Goal: Task Accomplishment & Management: Complete application form

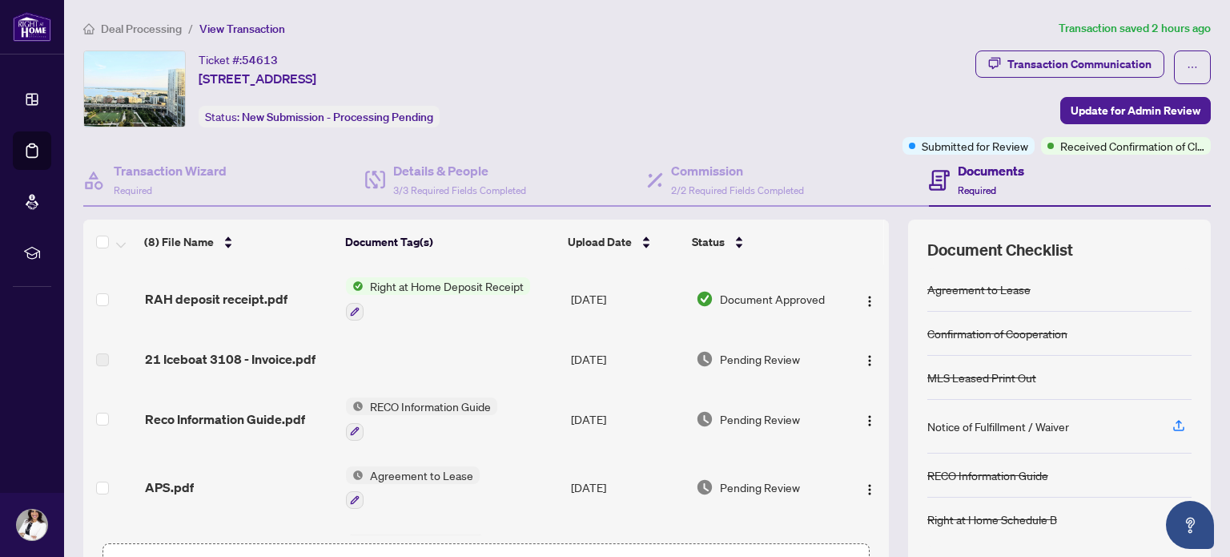
click at [458, 286] on span "Right at Home Deposit Receipt" at bounding box center [447, 286] width 167 height 18
click at [424, 360] on span "Right at Home Deposit Receipt" at bounding box center [442, 365] width 167 height 18
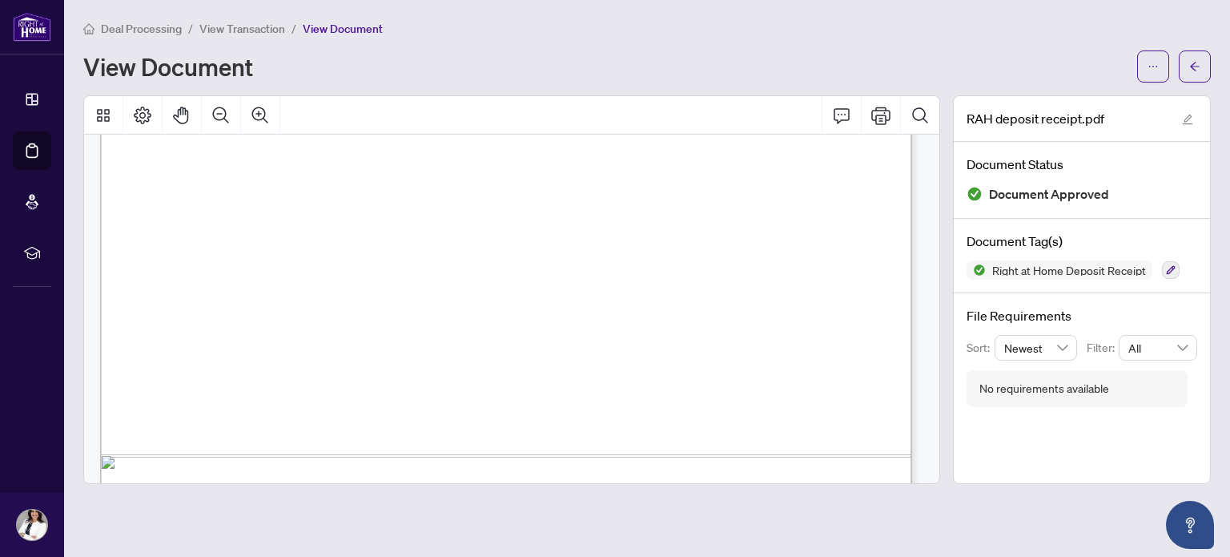
scroll to position [734, 0]
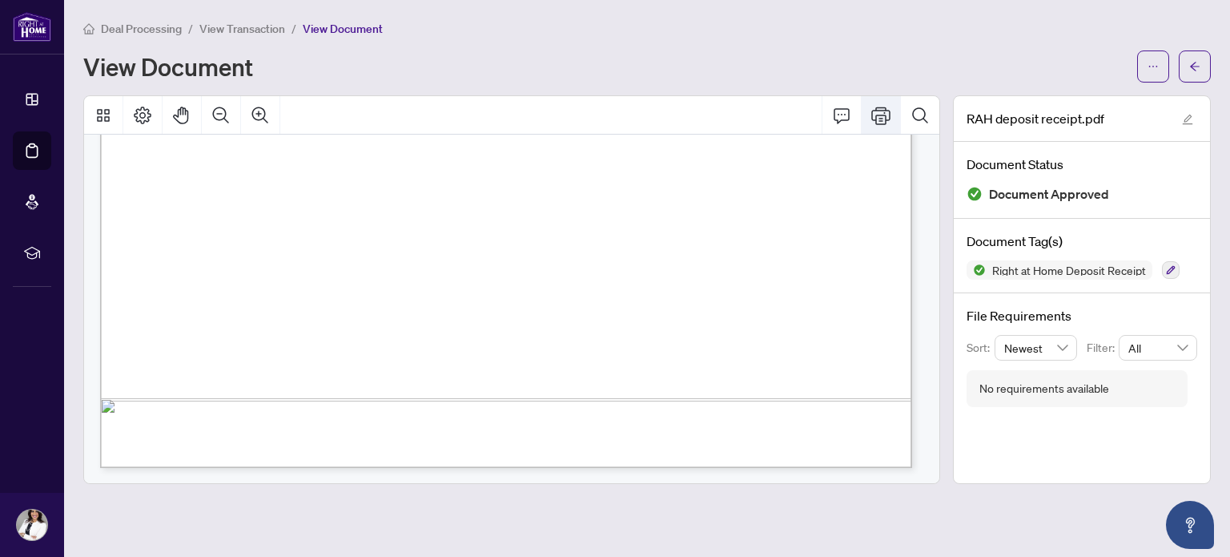
click at [891, 121] on button "Print" at bounding box center [881, 115] width 38 height 38
click at [1155, 64] on icon "ellipsis" at bounding box center [1153, 66] width 11 height 11
click at [1080, 95] on span "Download" at bounding box center [1096, 102] width 122 height 18
click at [445, 492] on main "Deal Processing / View Transaction / View Document View Document RAH deposit re…" at bounding box center [647, 278] width 1166 height 557
click at [1198, 58] on span "button" at bounding box center [1194, 67] width 11 height 26
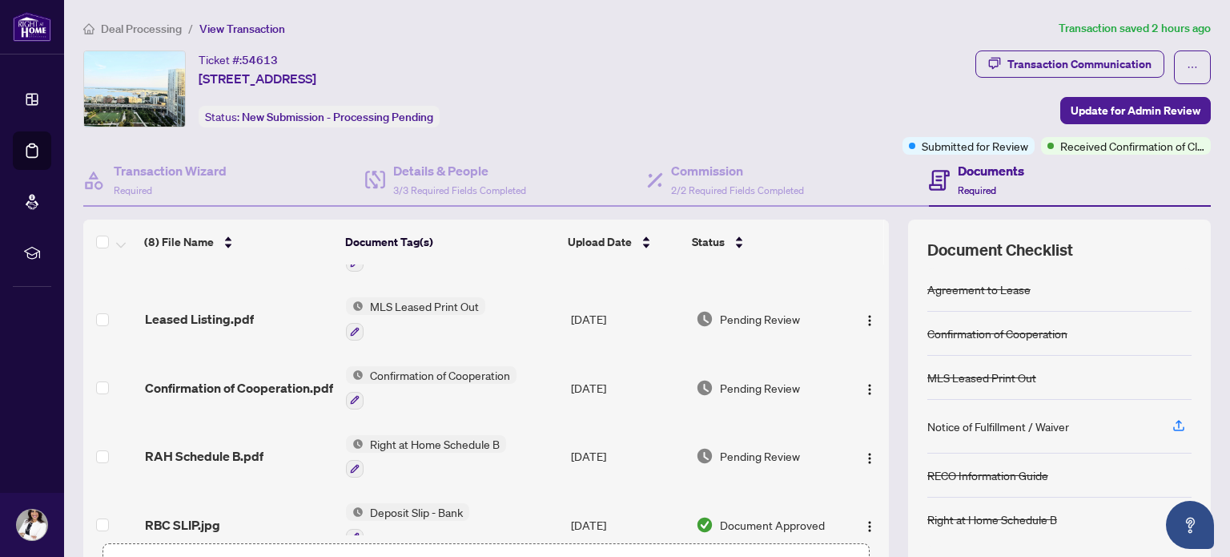
scroll to position [262, 0]
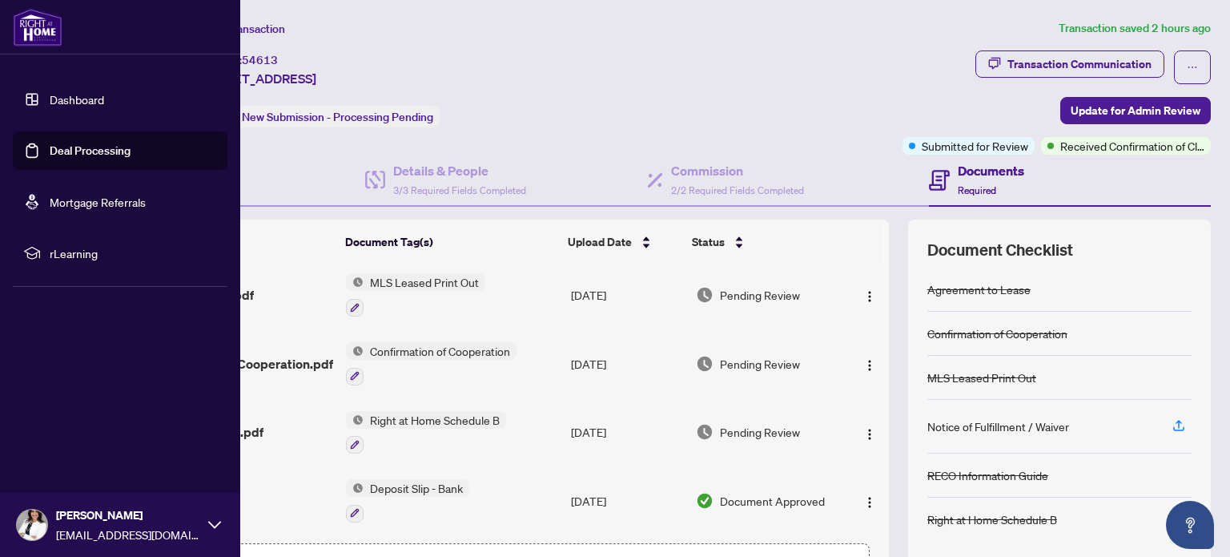
click at [50, 154] on link "Deal Processing" at bounding box center [90, 150] width 81 height 14
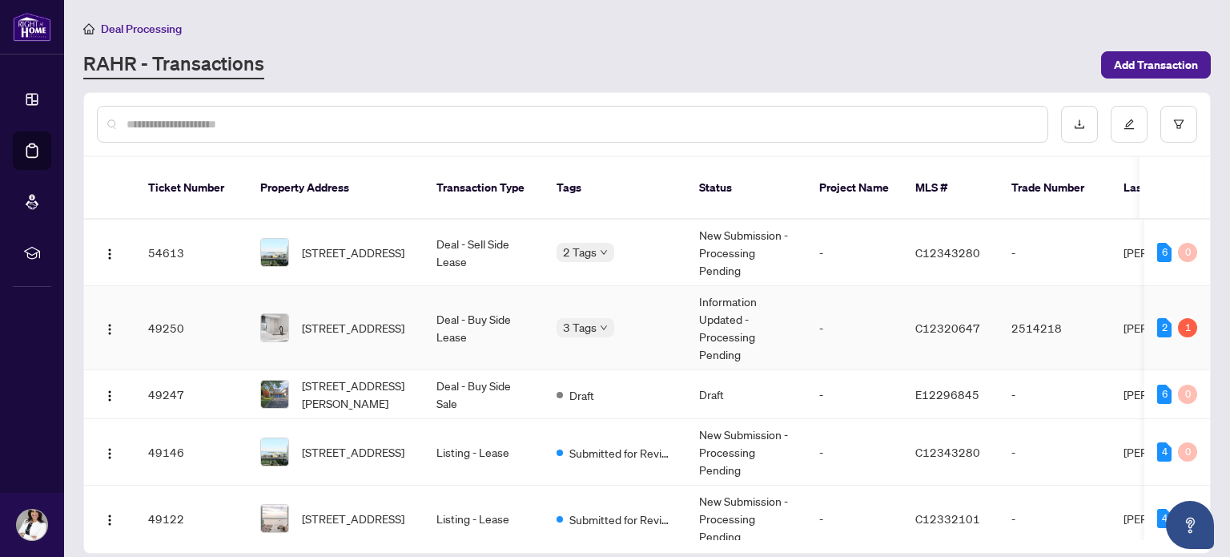
click at [451, 313] on td "Deal - Buy Side Lease" at bounding box center [484, 328] width 120 height 84
click at [346, 378] on span "[STREET_ADDRESS][PERSON_NAME]" at bounding box center [356, 393] width 109 height 35
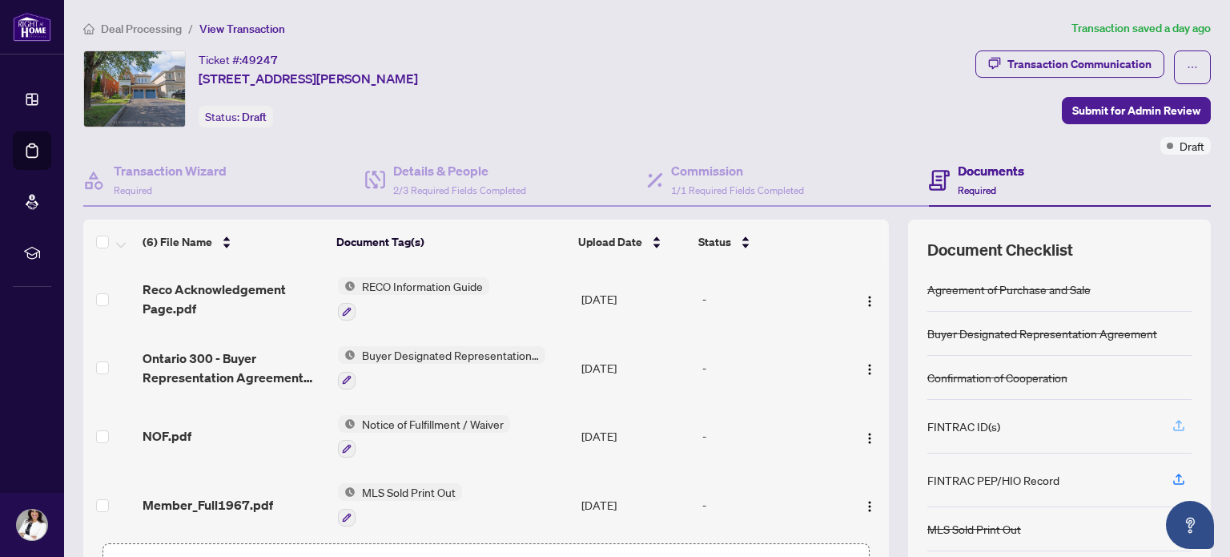
click at [1176, 423] on icon "button" at bounding box center [1179, 424] width 6 height 8
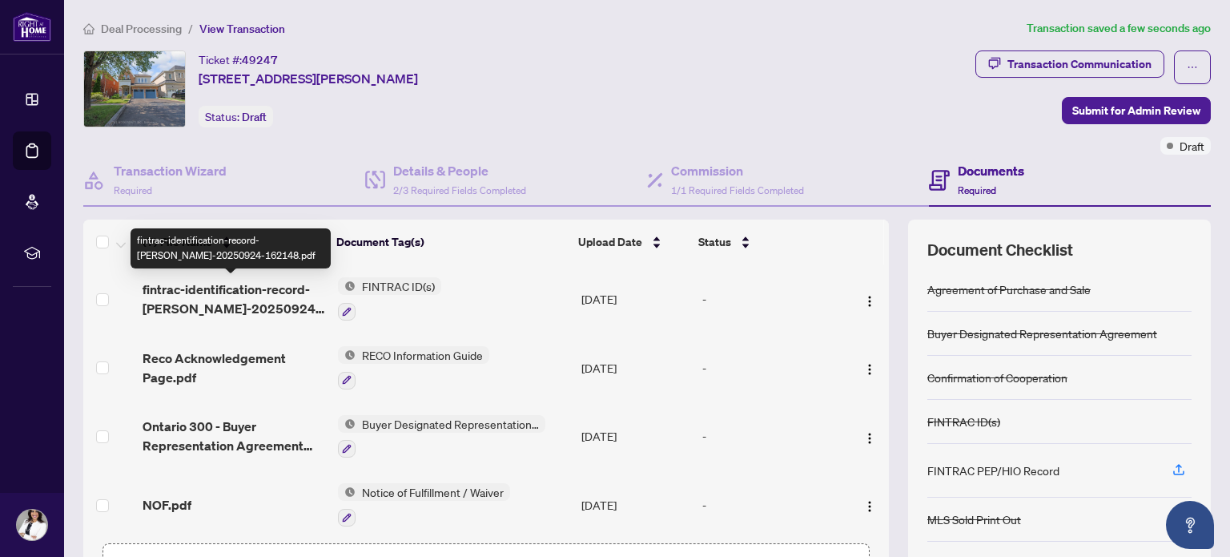
click at [261, 300] on span "fintrac-identification-record-[PERSON_NAME]-20250924-162148.pdf" at bounding box center [234, 299] width 182 height 38
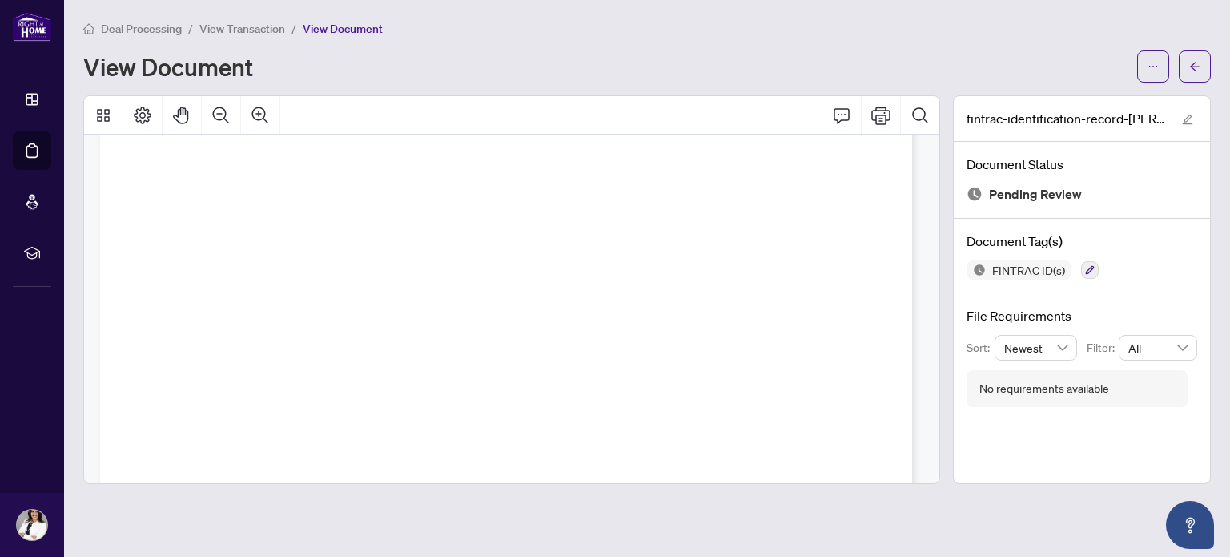
scroll to position [7197, 0]
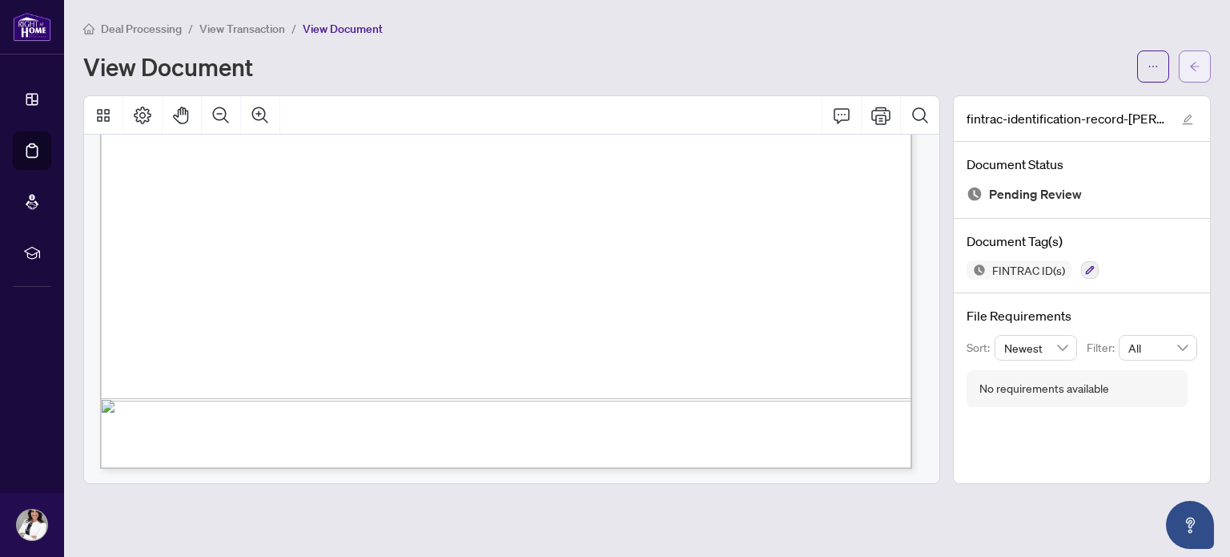
click at [1192, 70] on icon "arrow-left" at bounding box center [1194, 66] width 11 height 11
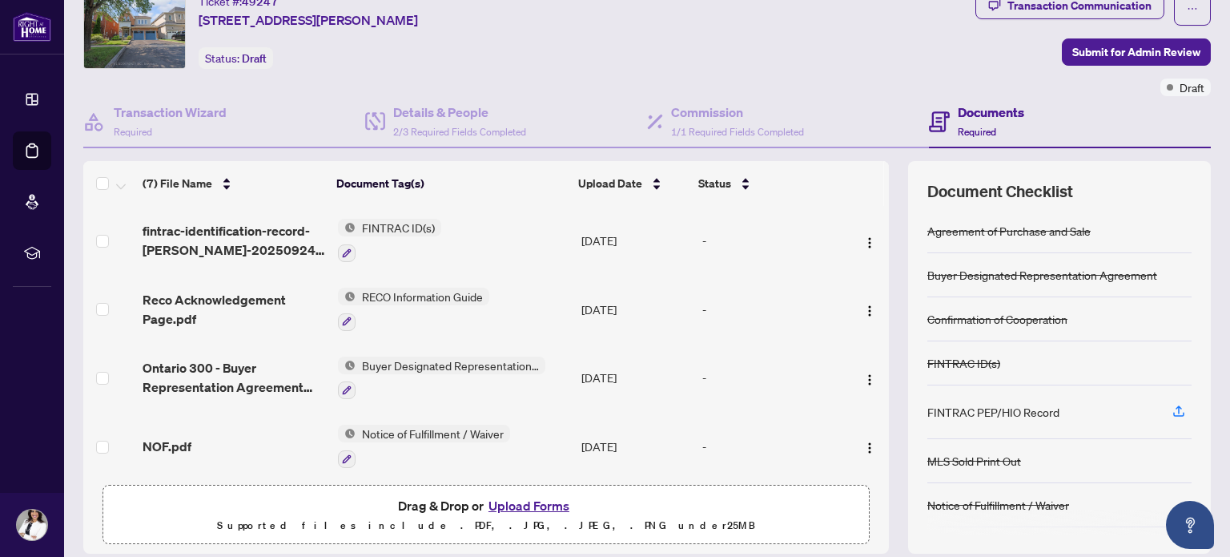
scroll to position [61, 0]
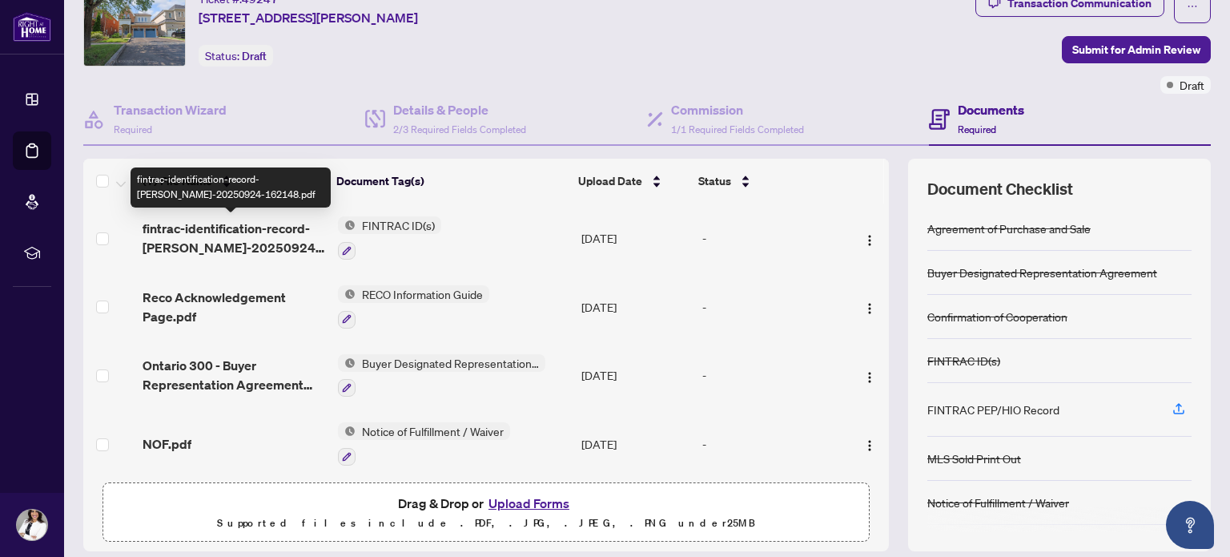
click at [186, 234] on span "fintrac-identification-record-[PERSON_NAME]-20250924-162148.pdf" at bounding box center [234, 238] width 182 height 38
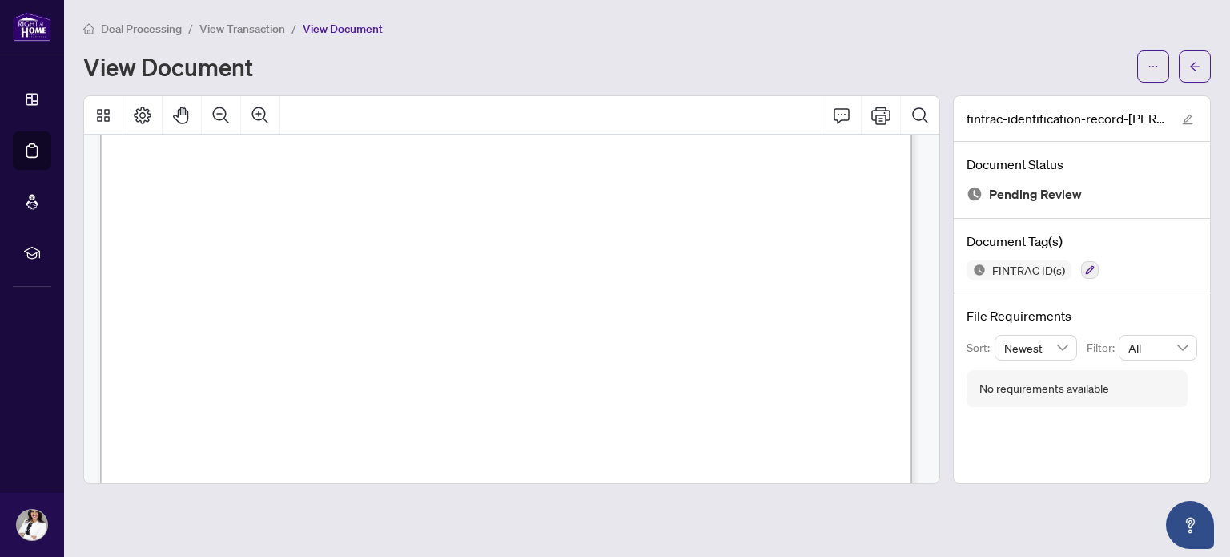
scroll to position [7144, 0]
click at [1192, 70] on icon "arrow-left" at bounding box center [1194, 66] width 11 height 11
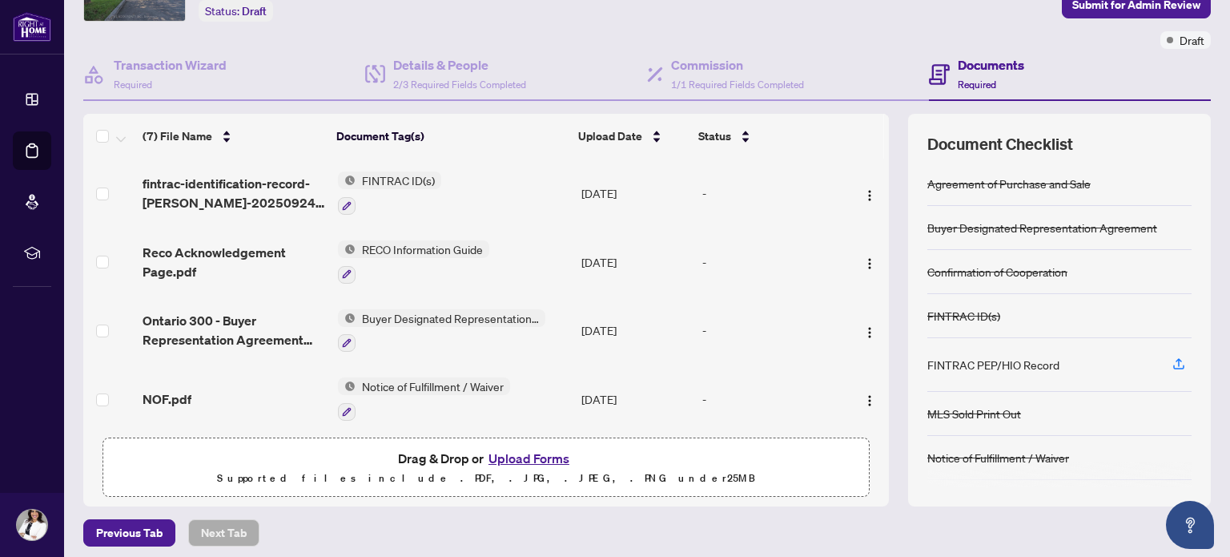
scroll to position [113, 0]
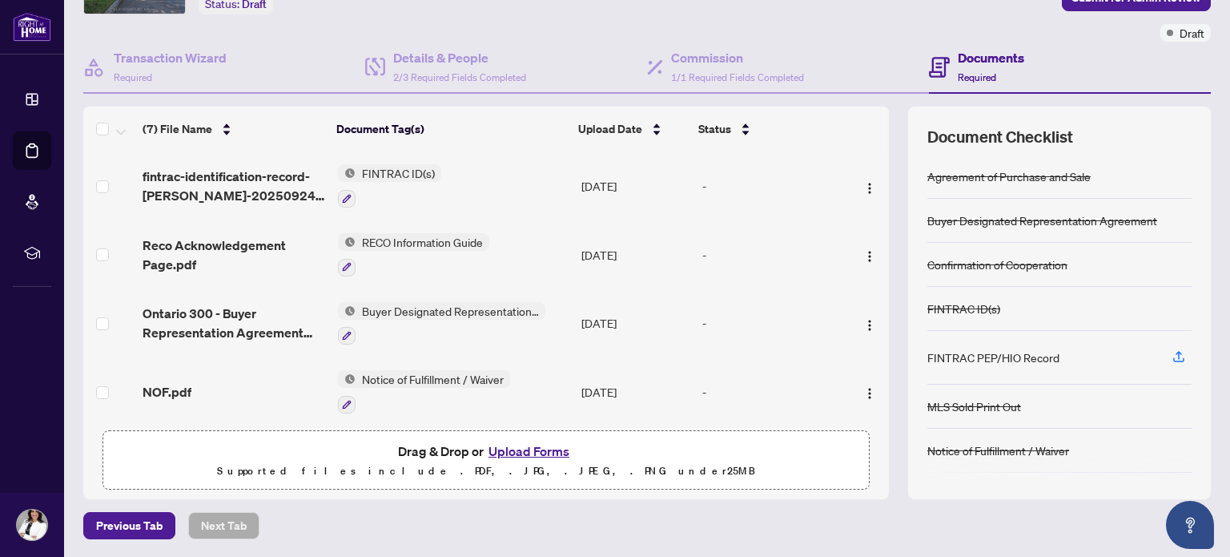
click at [535, 450] on button "Upload Forms" at bounding box center [529, 450] width 91 height 21
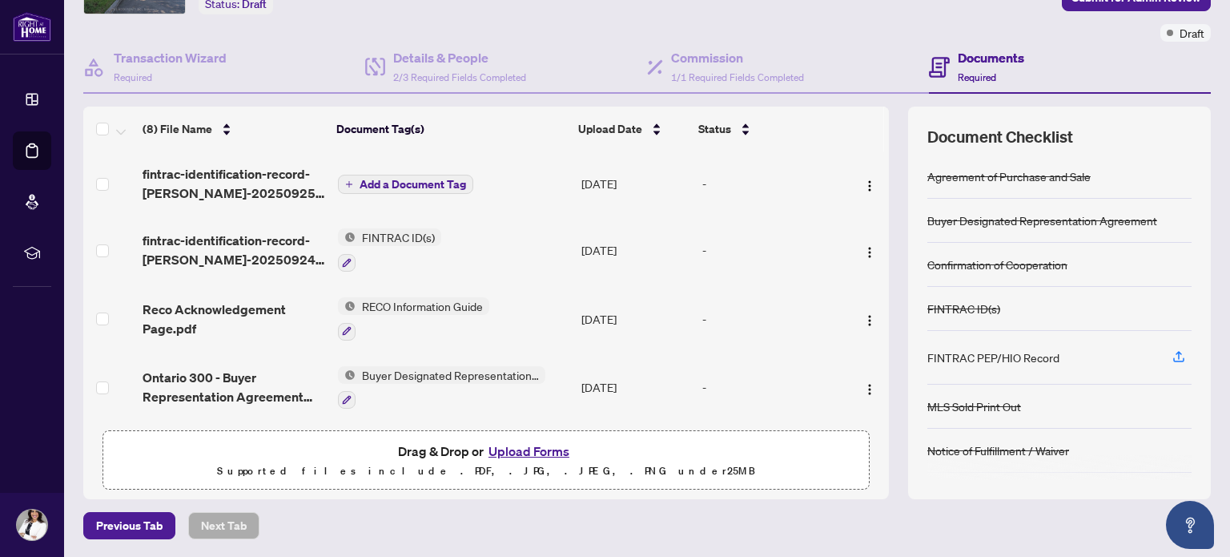
click at [346, 183] on icon "plus" at bounding box center [349, 183] width 6 height 1
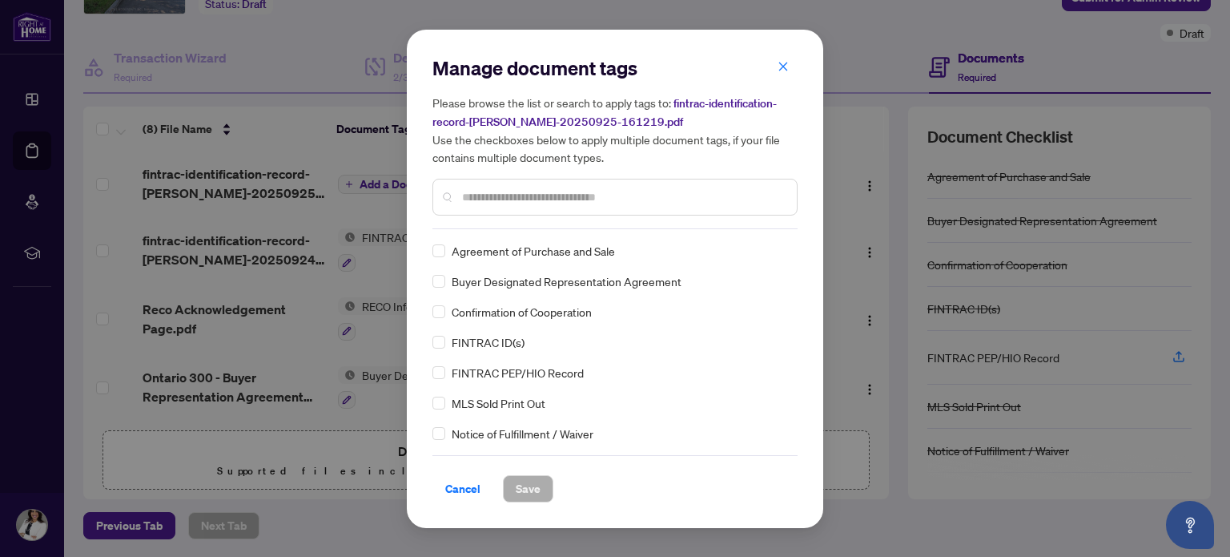
click at [557, 191] on input "text" at bounding box center [623, 197] width 322 height 18
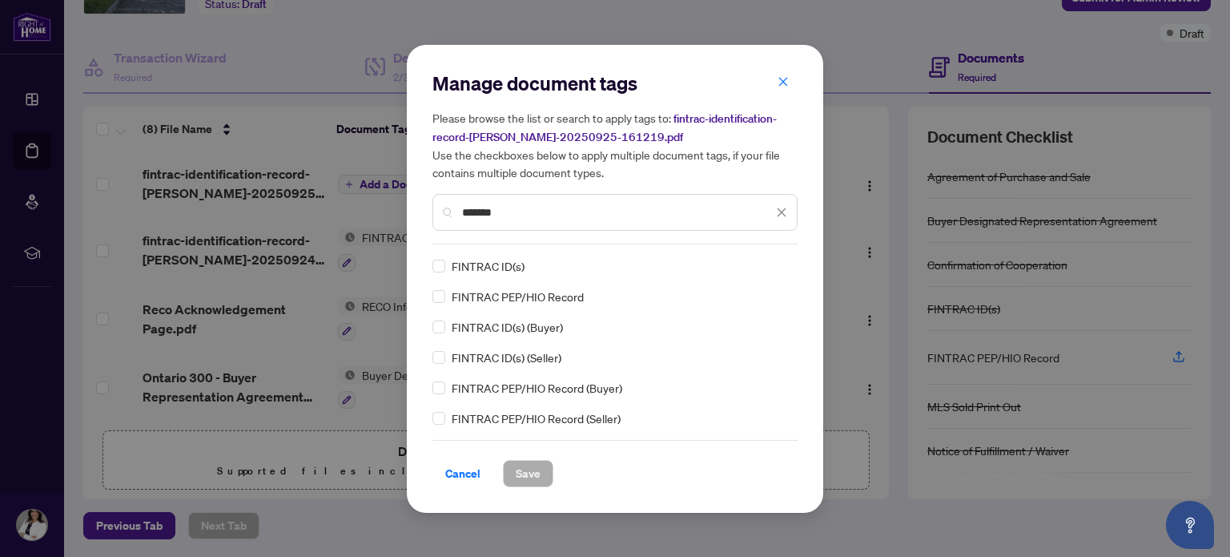
type input "*******"
click at [546, 463] on button "Save" at bounding box center [528, 473] width 50 height 27
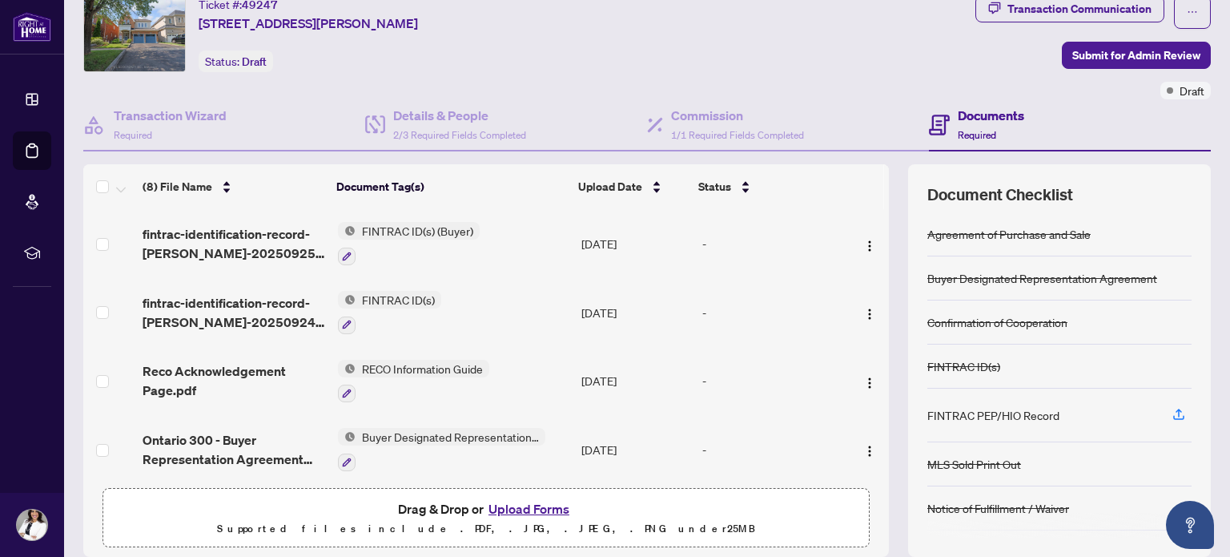
scroll to position [22, 0]
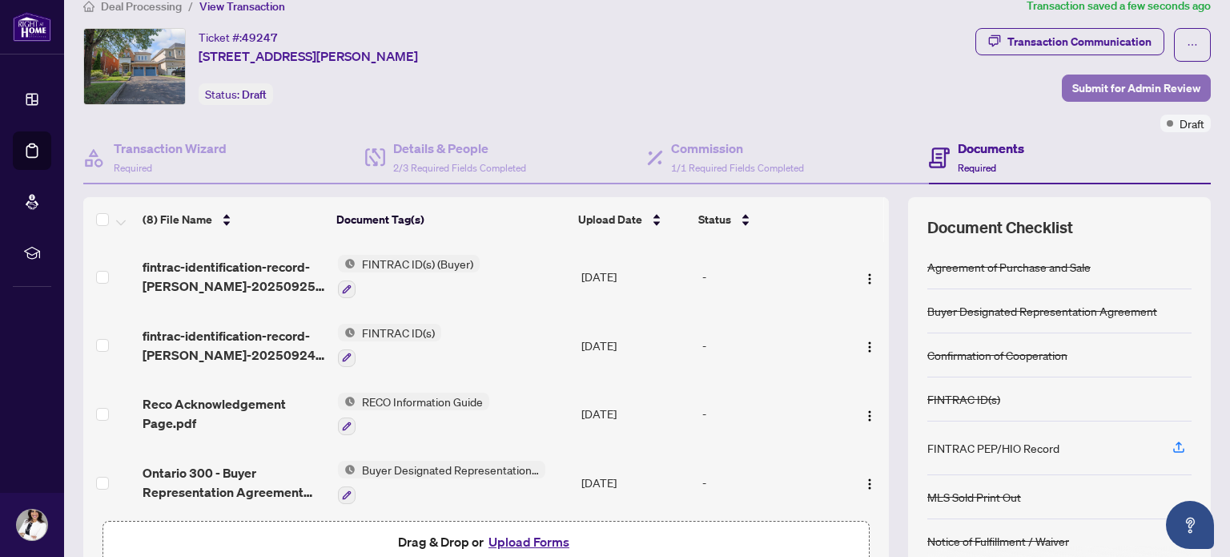
click at [1121, 92] on span "Submit for Admin Review" at bounding box center [1136, 88] width 128 height 26
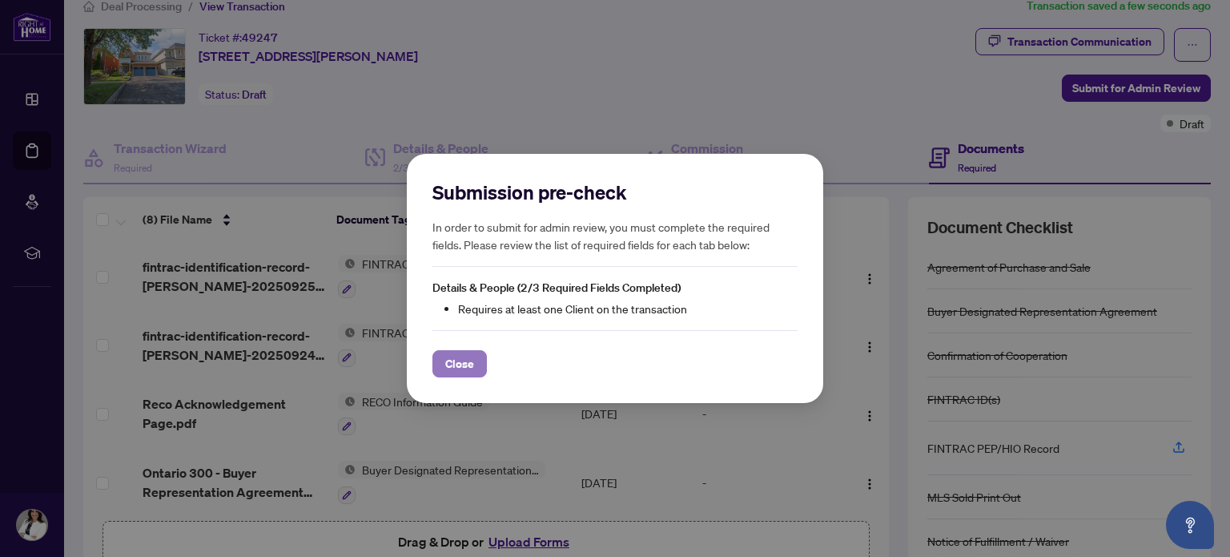
click at [459, 364] on span "Close" at bounding box center [459, 364] width 29 height 26
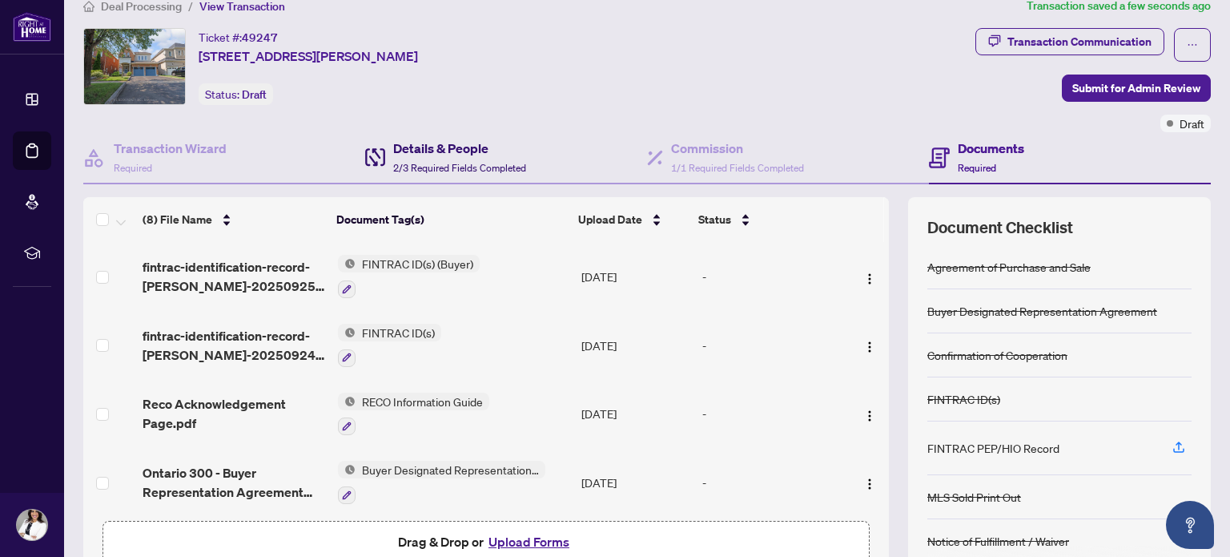
click at [436, 171] on span "2/3 Required Fields Completed" at bounding box center [459, 168] width 133 height 12
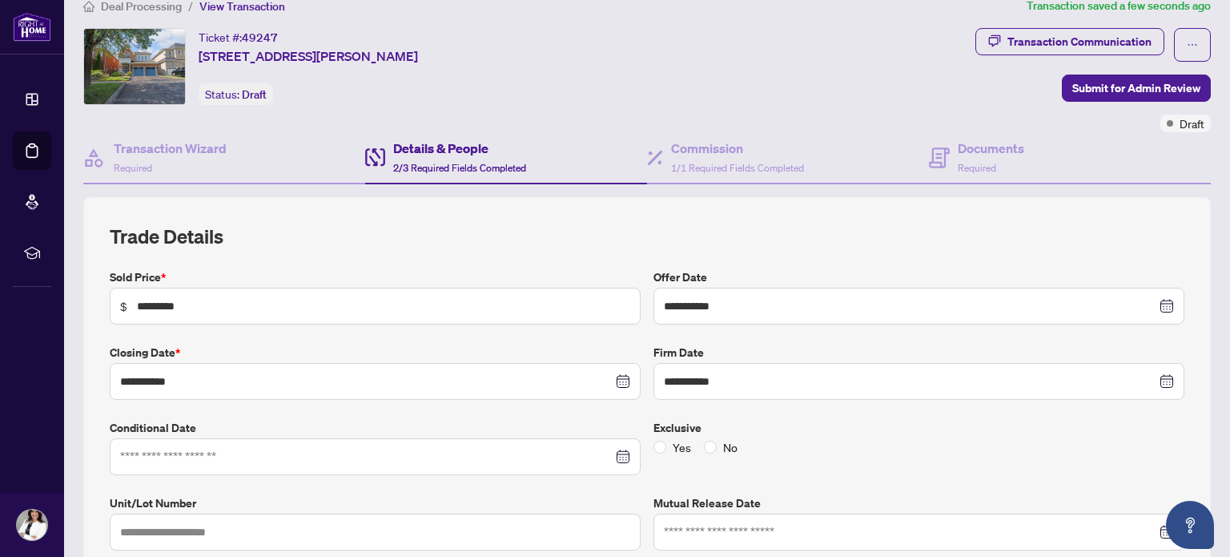
type input "**********"
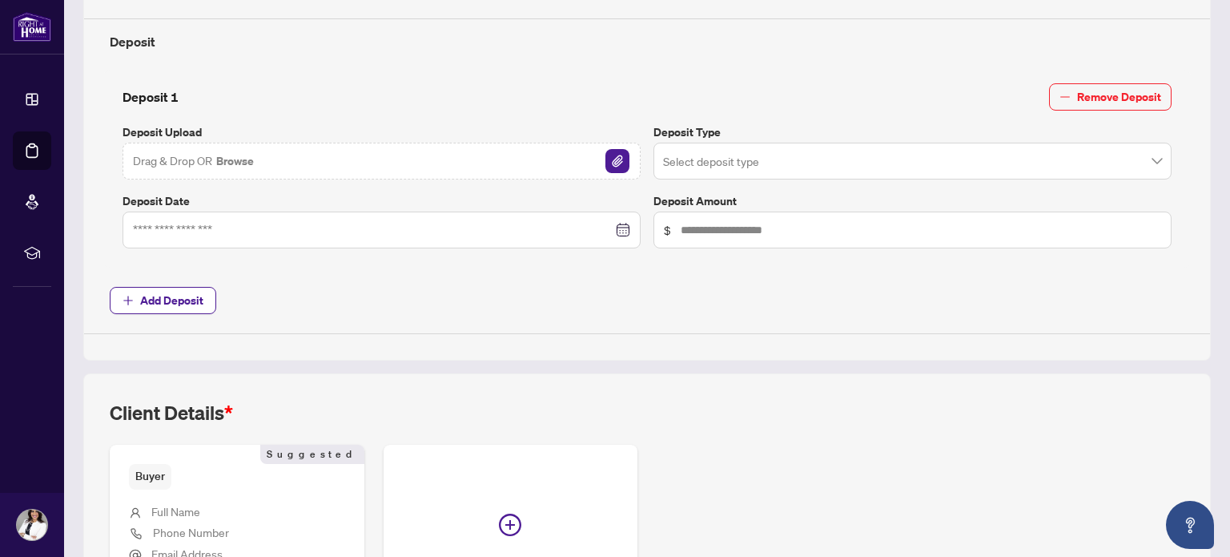
scroll to position [570, 0]
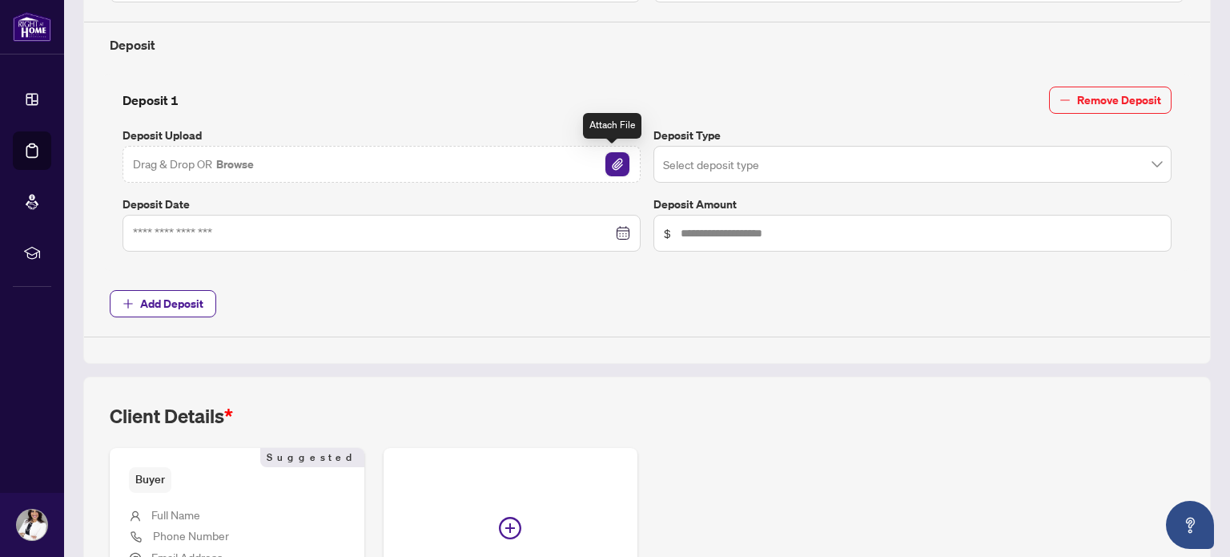
click at [609, 163] on img "button" at bounding box center [617, 164] width 24 height 24
click at [781, 162] on input "search" at bounding box center [905, 166] width 485 height 35
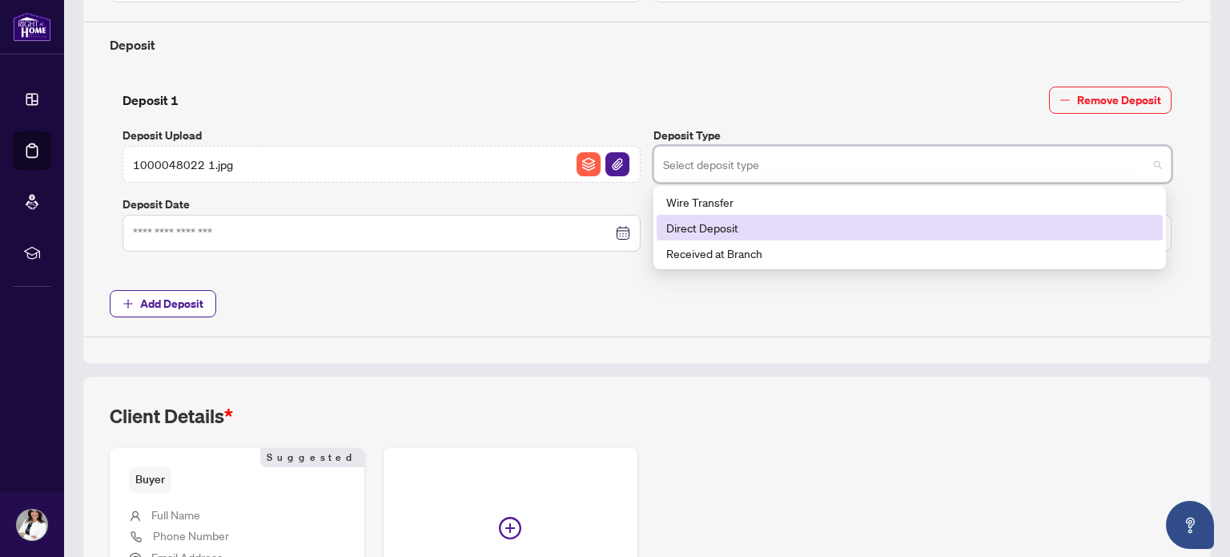
click at [729, 223] on div "Direct Deposit" at bounding box center [909, 228] width 487 height 18
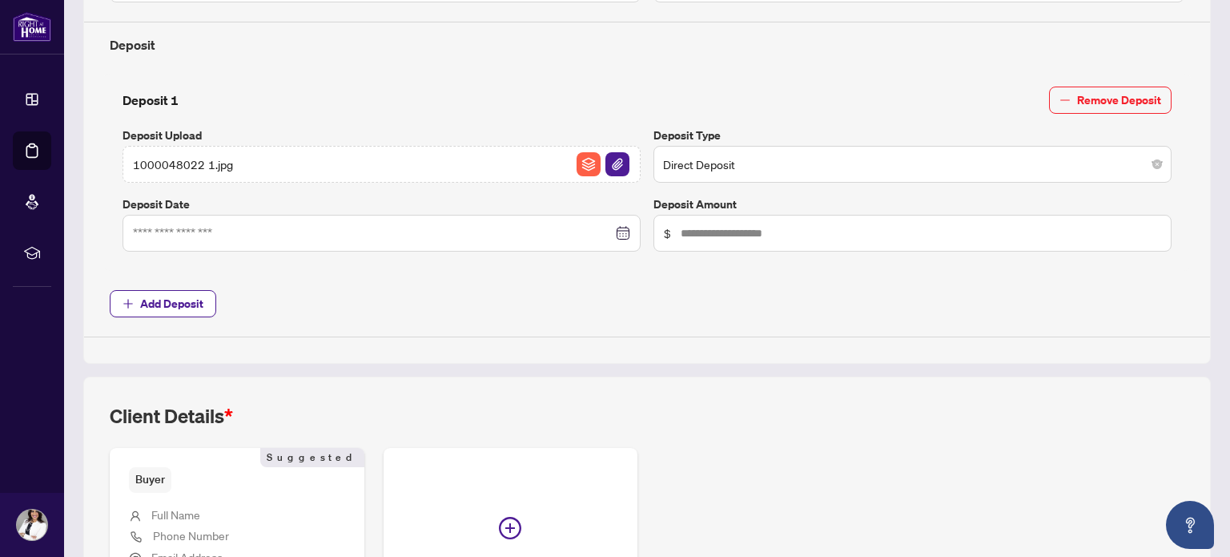
click at [408, 345] on div "**********" at bounding box center [647, 6] width 1128 height 714
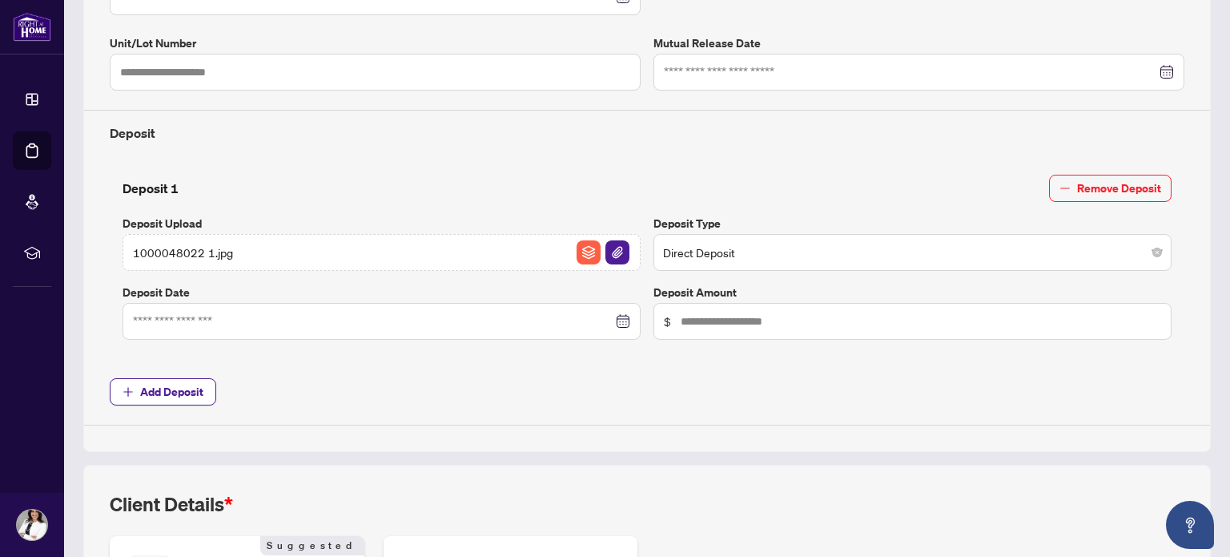
scroll to position [485, 0]
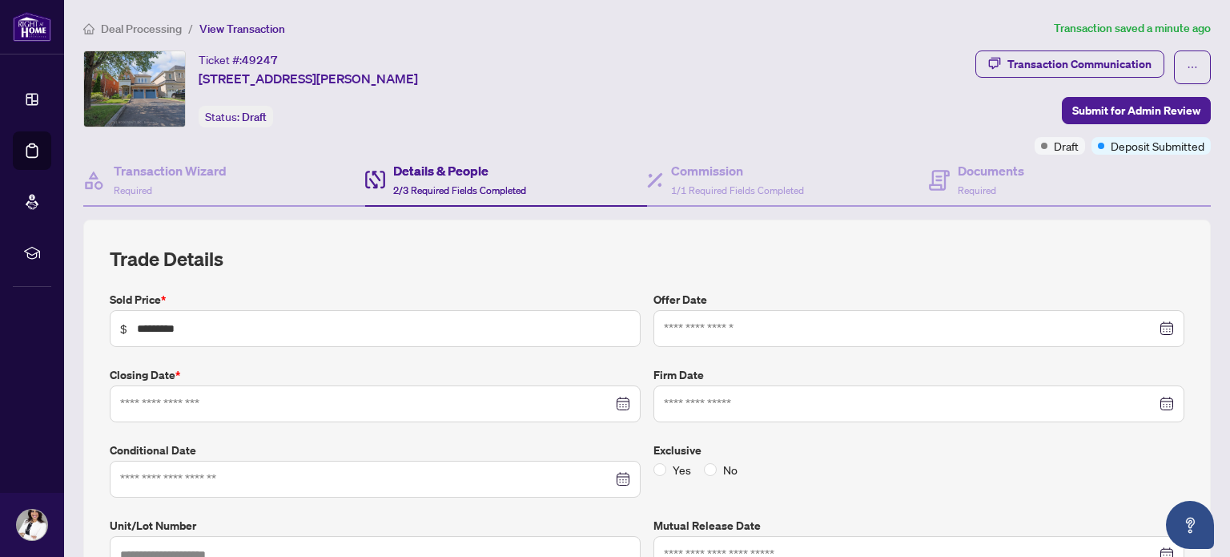
type input "**********"
click at [970, 179] on div "Documents Required" at bounding box center [991, 180] width 66 height 38
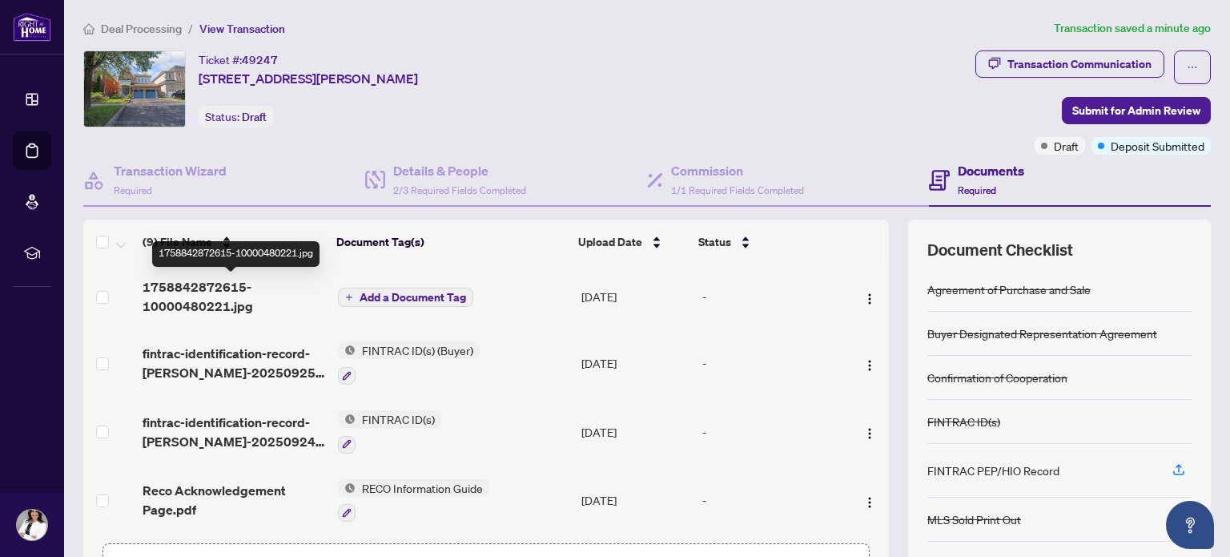
click at [212, 304] on span "1758842872615-10000480221.jpg" at bounding box center [234, 296] width 182 height 38
click at [460, 302] on button "Add a Document Tag" at bounding box center [405, 297] width 135 height 19
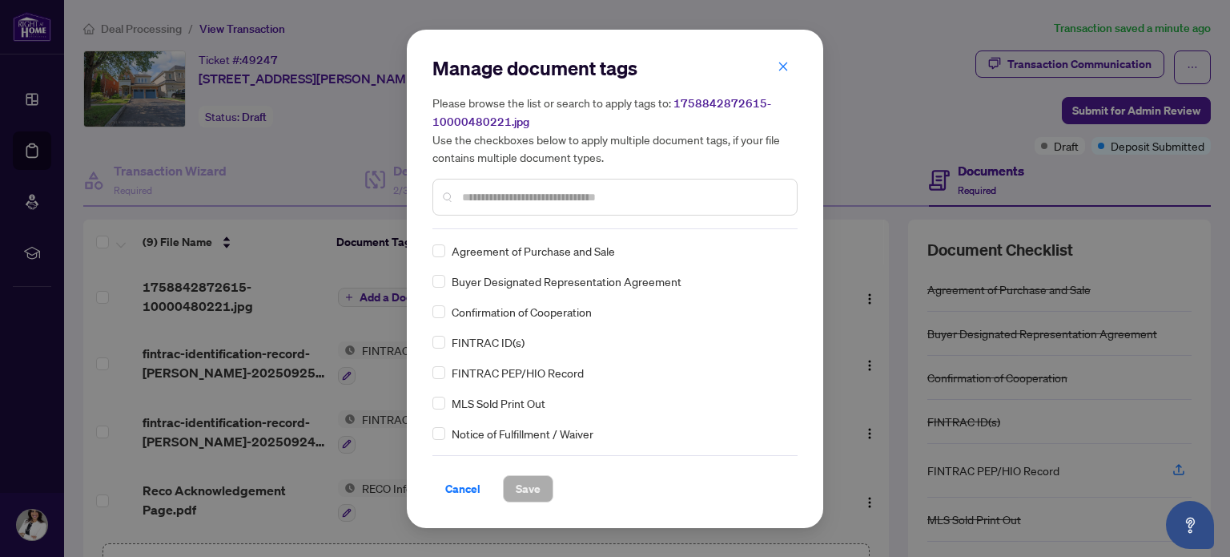
click at [563, 198] on input "text" at bounding box center [623, 197] width 322 height 18
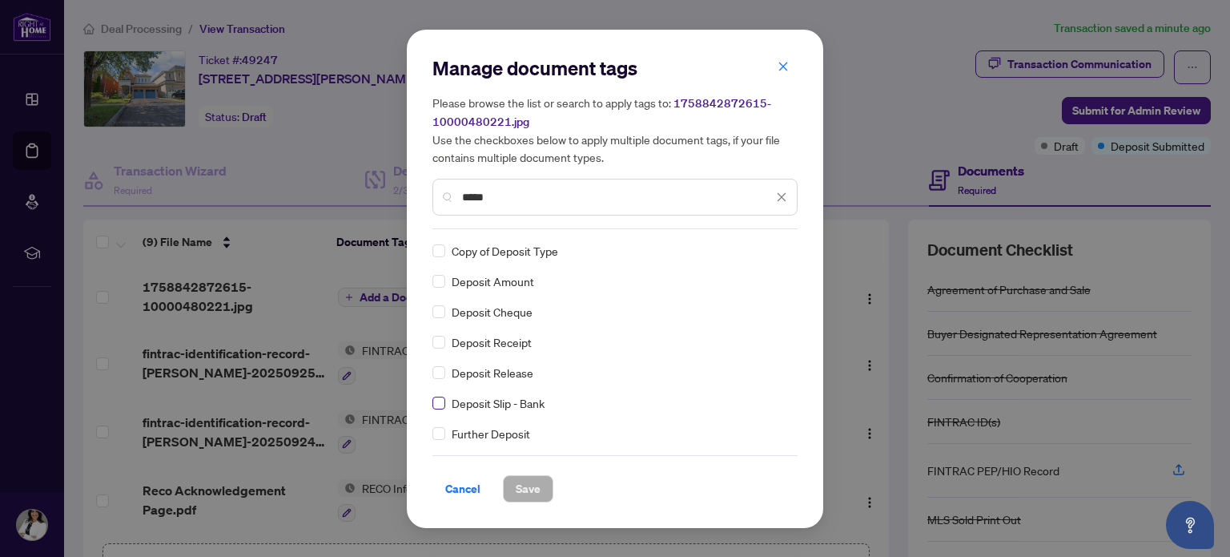
type input "*****"
click at [525, 490] on span "Save" at bounding box center [528, 489] width 25 height 26
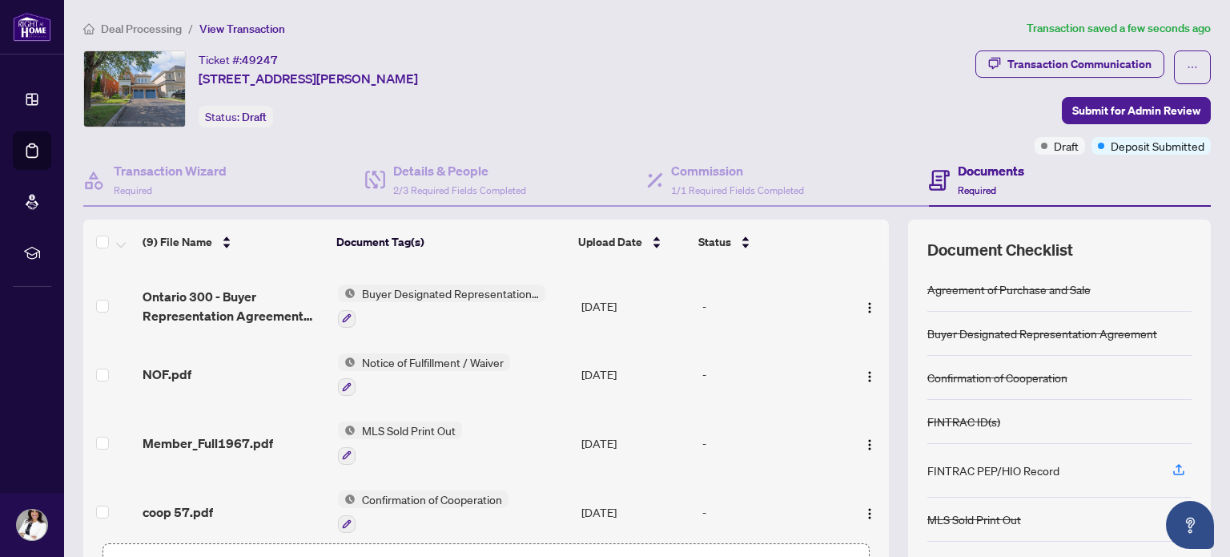
scroll to position [347, 0]
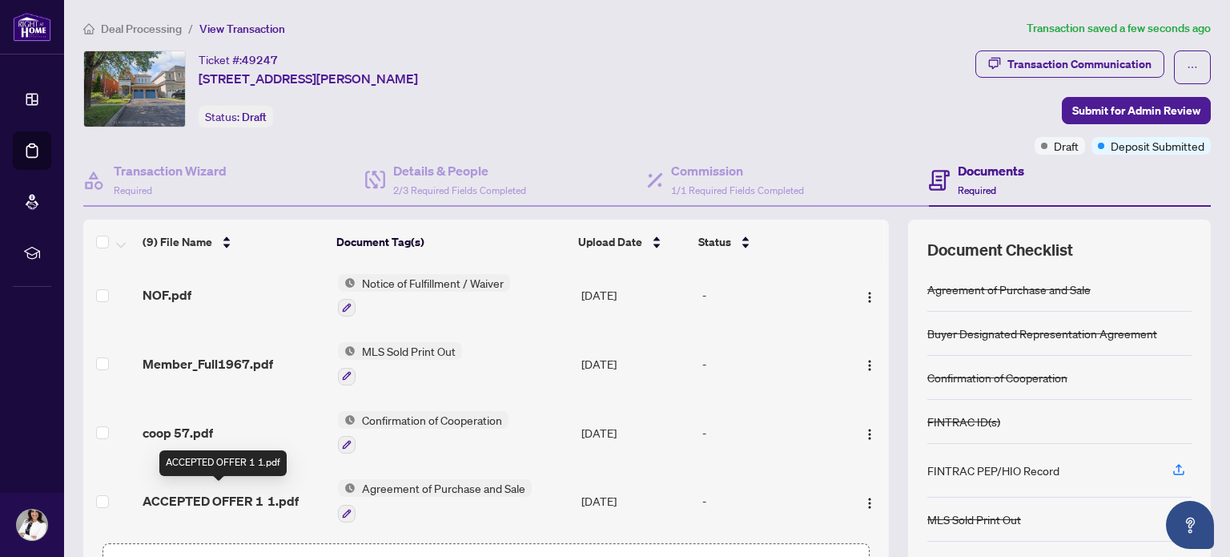
click at [236, 496] on span "ACCEPTED OFFER 1 1.pdf" at bounding box center [221, 500] width 156 height 19
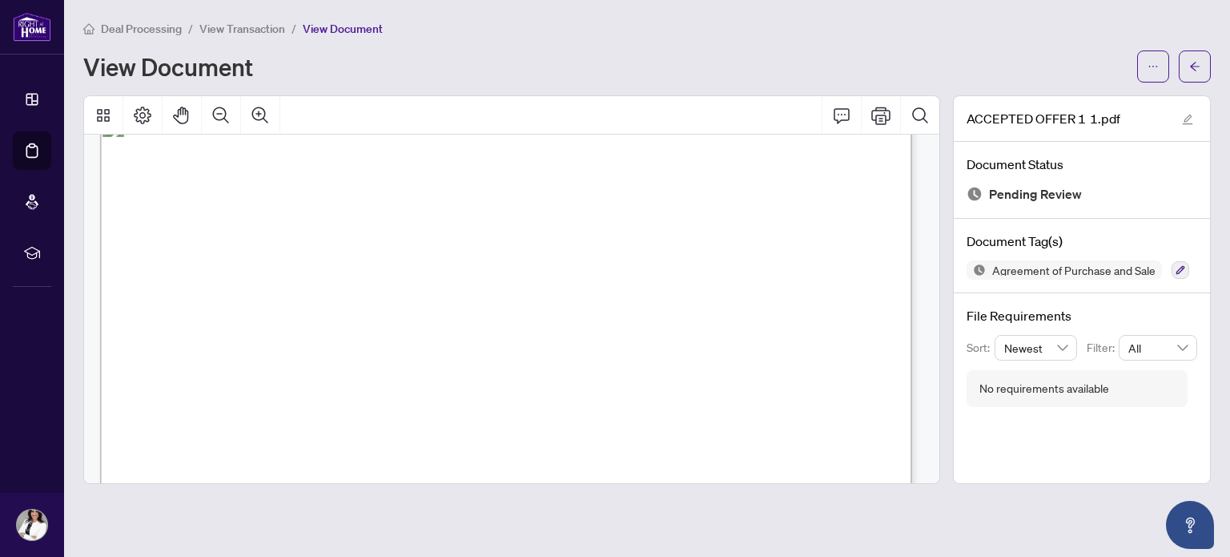
scroll to position [1140, 0]
click at [251, 22] on span "View Transaction" at bounding box center [242, 29] width 86 height 14
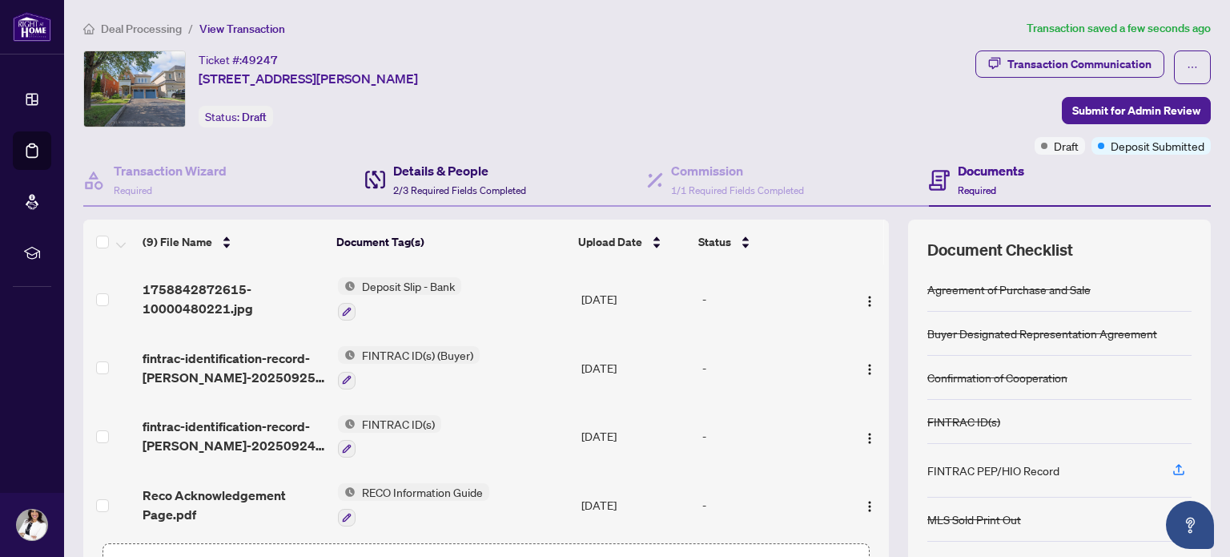
click at [433, 182] on div "Details & People 2/3 Required Fields Completed" at bounding box center [459, 180] width 133 height 38
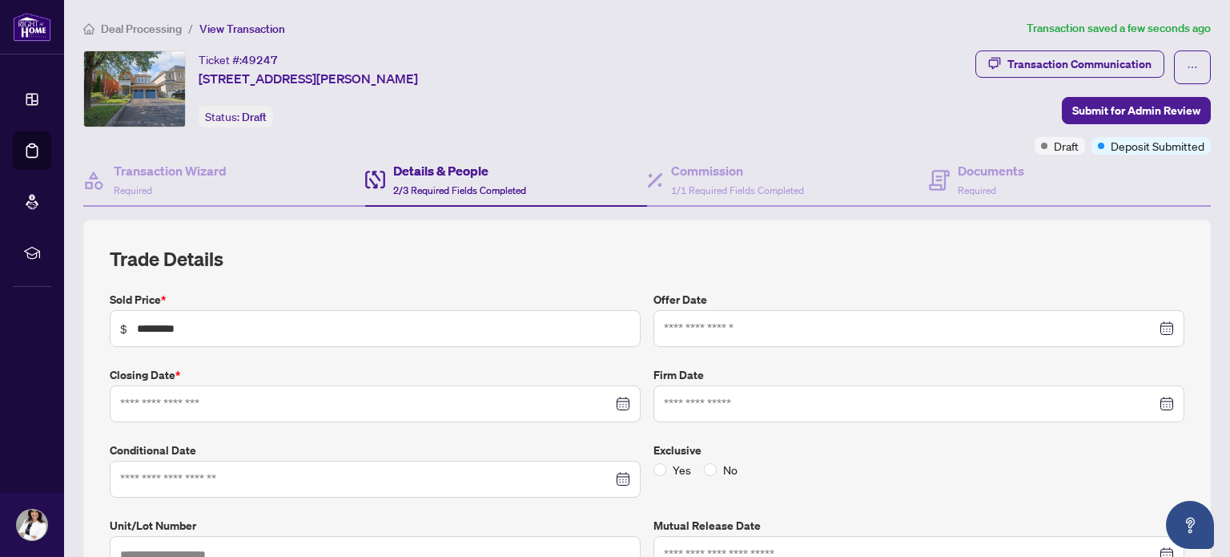
type input "**********"
click at [868, 332] on input "**********" at bounding box center [910, 329] width 493 height 18
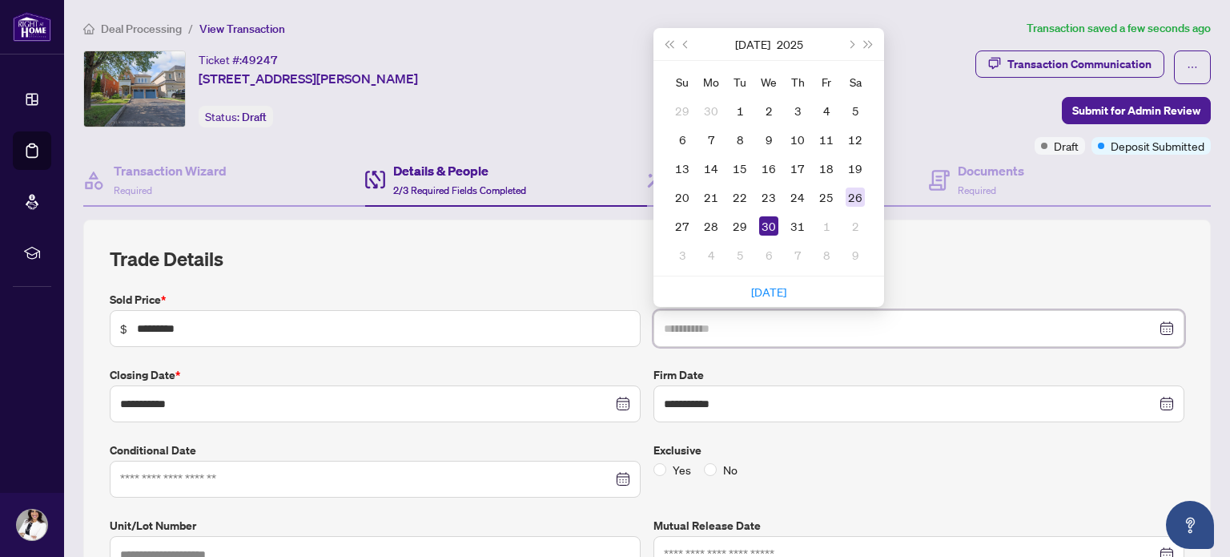
type input "**********"
click at [847, 199] on div "26" at bounding box center [855, 196] width 19 height 19
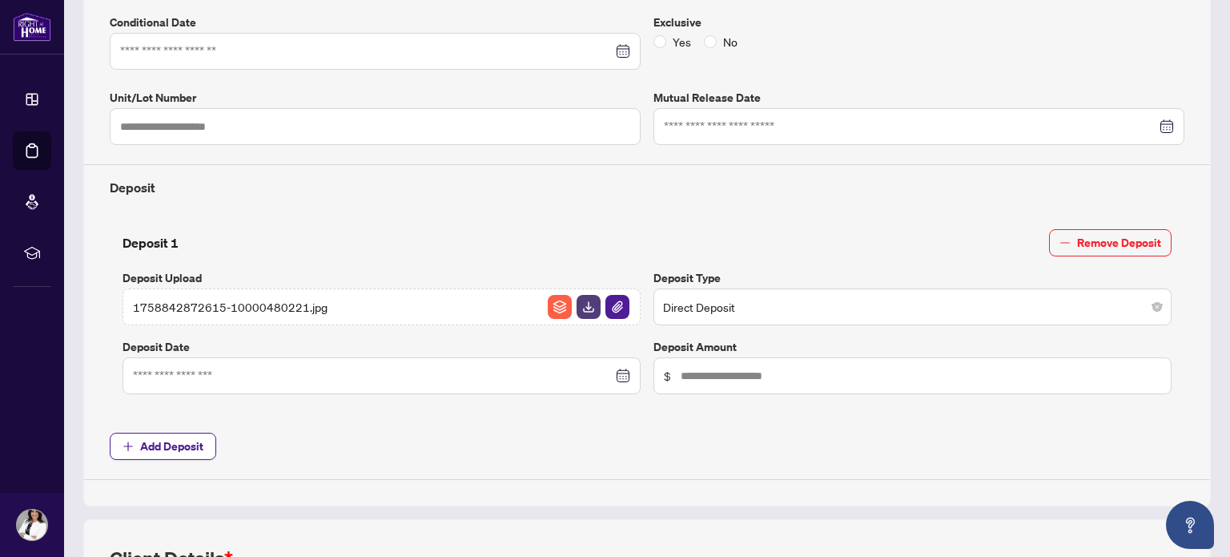
scroll to position [436, 0]
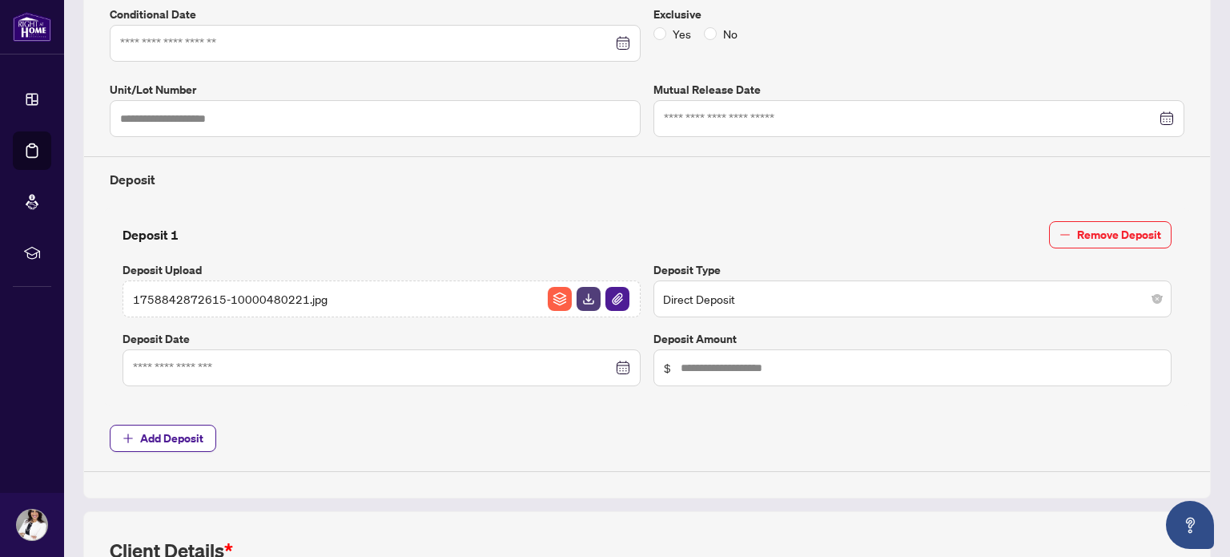
click at [843, 375] on span "$" at bounding box center [913, 367] width 518 height 37
type input "******"
click at [451, 372] on input at bounding box center [373, 368] width 480 height 18
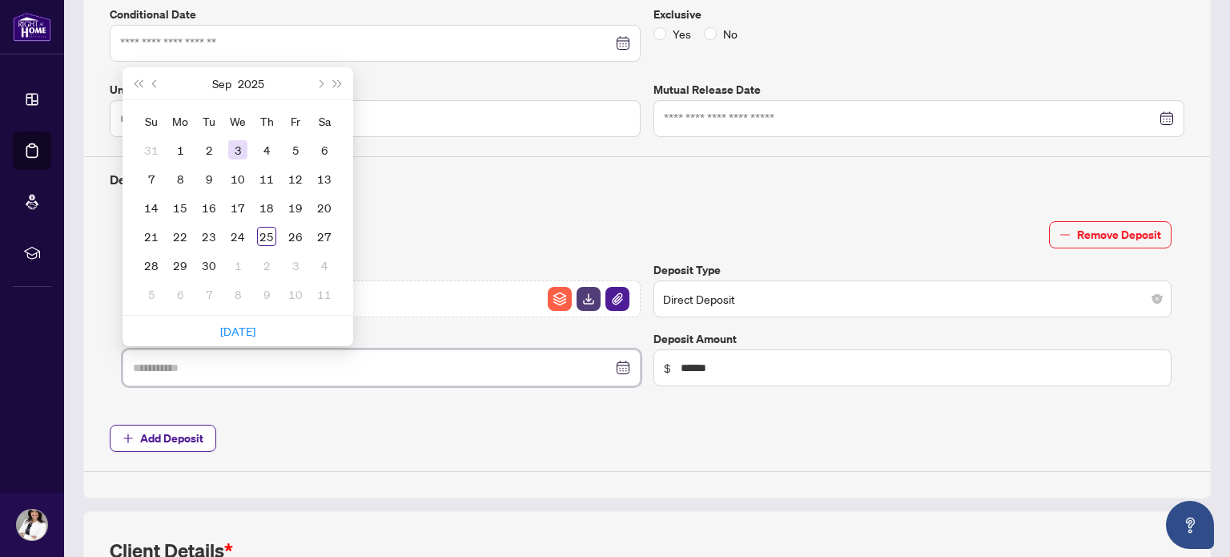
type input "**********"
click at [149, 77] on button "Previous month (PageUp)" at bounding box center [156, 83] width 18 height 32
type input "**********"
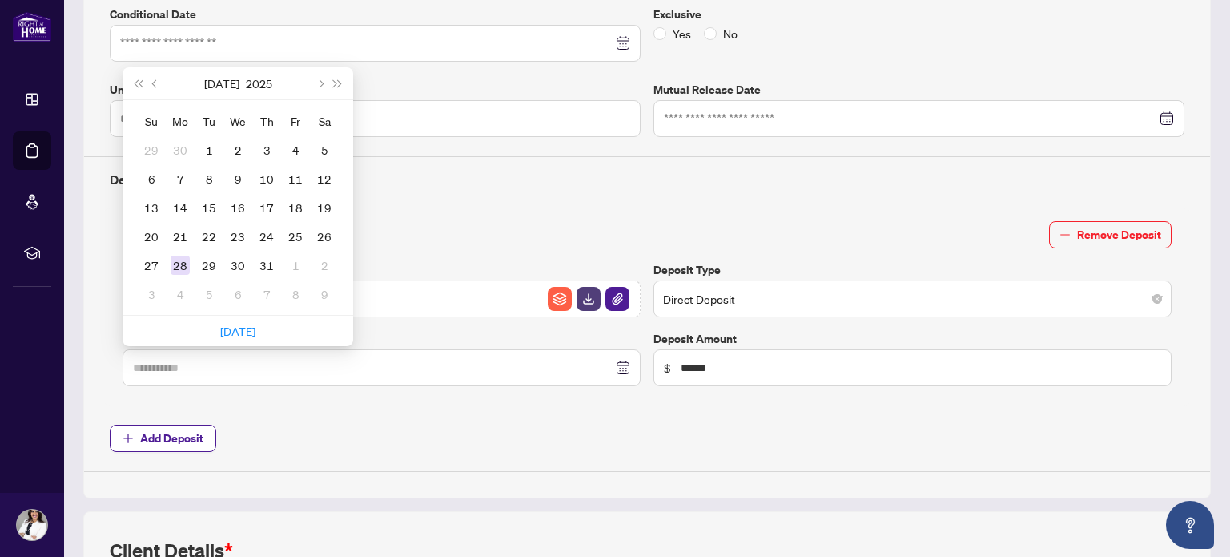
click at [179, 256] on div "28" at bounding box center [180, 264] width 19 height 19
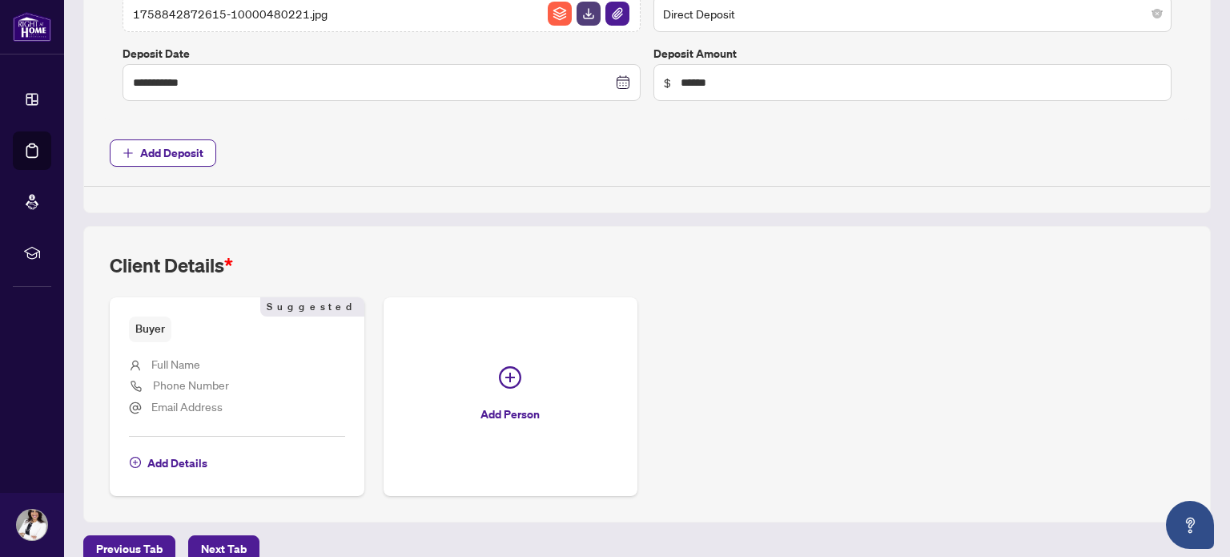
scroll to position [740, 0]
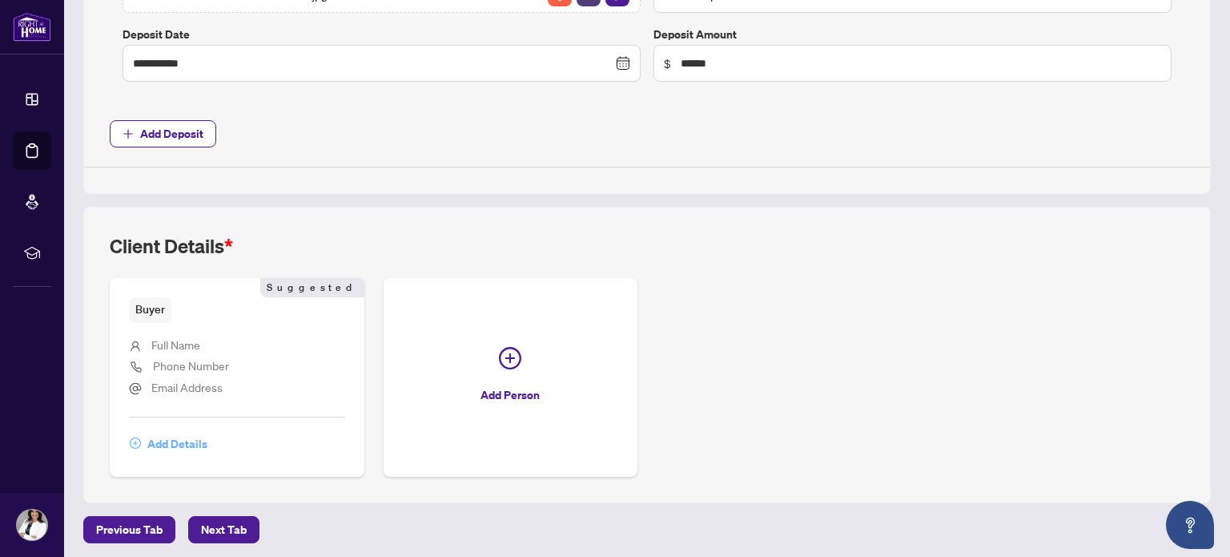
click at [195, 440] on span "Add Details" at bounding box center [177, 444] width 60 height 26
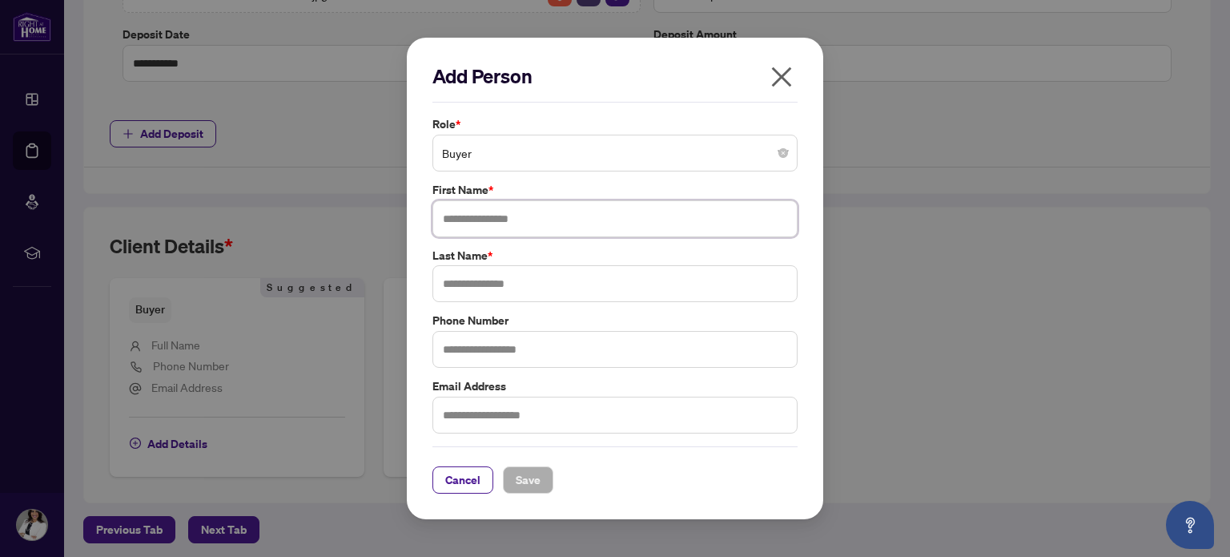
click at [551, 217] on input "text" at bounding box center [614, 218] width 365 height 37
type input "******"
type input "*"
type input "*******"
click at [530, 480] on span "Save" at bounding box center [528, 480] width 25 height 26
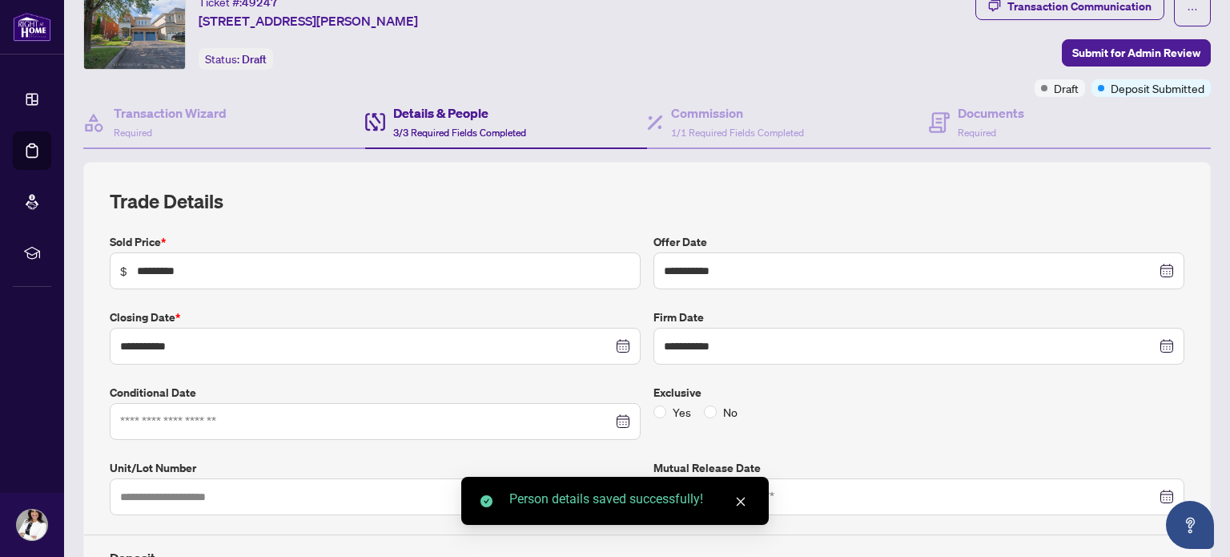
scroll to position [0, 0]
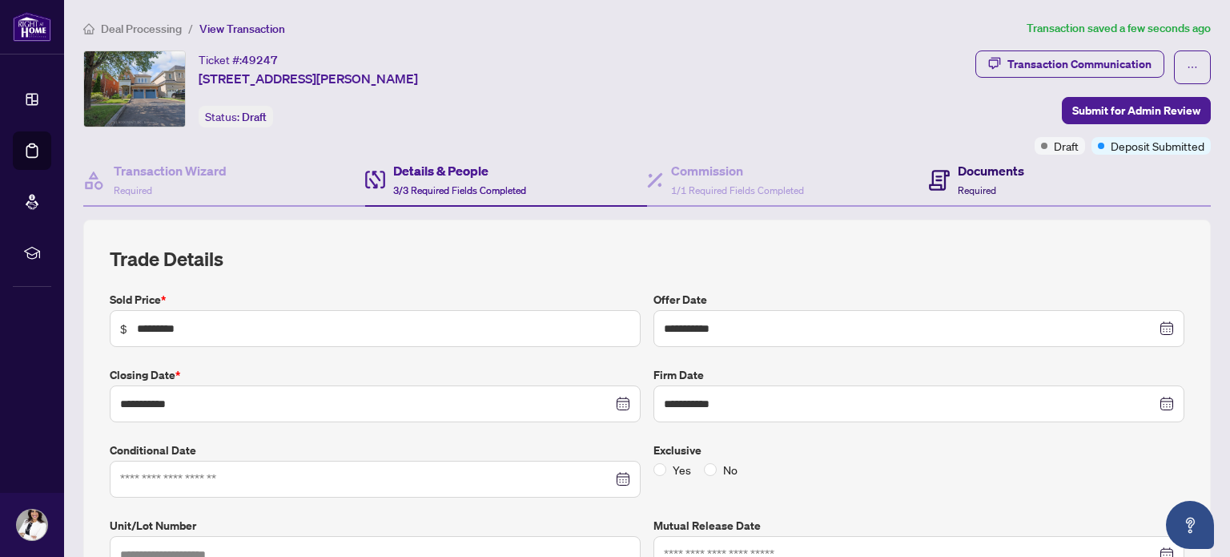
click at [958, 176] on h4 "Documents" at bounding box center [991, 170] width 66 height 19
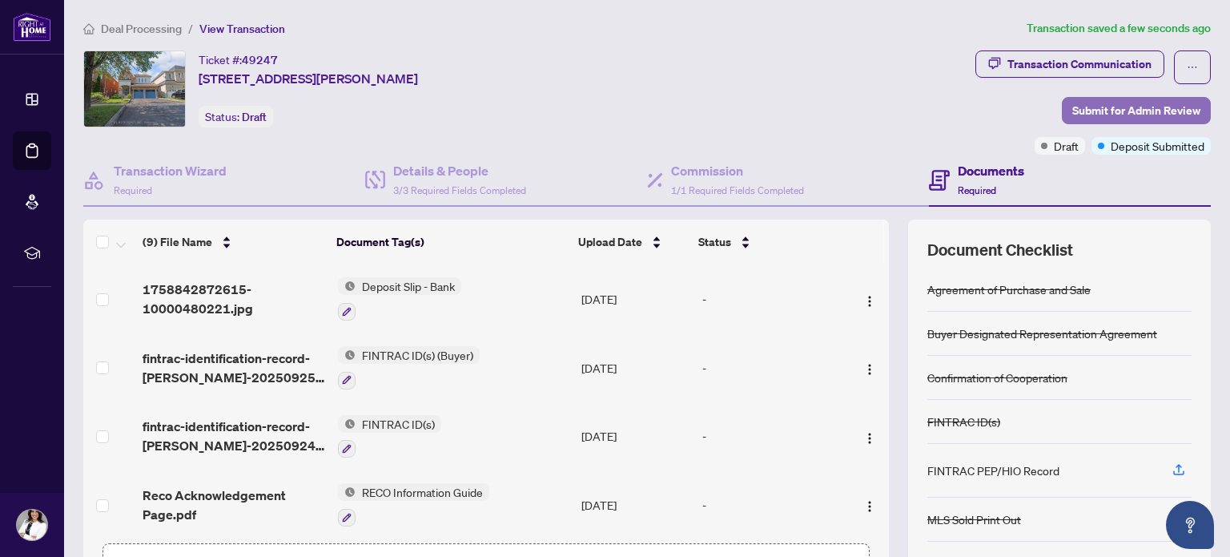
click at [1072, 108] on span "Submit for Admin Review" at bounding box center [1136, 111] width 128 height 26
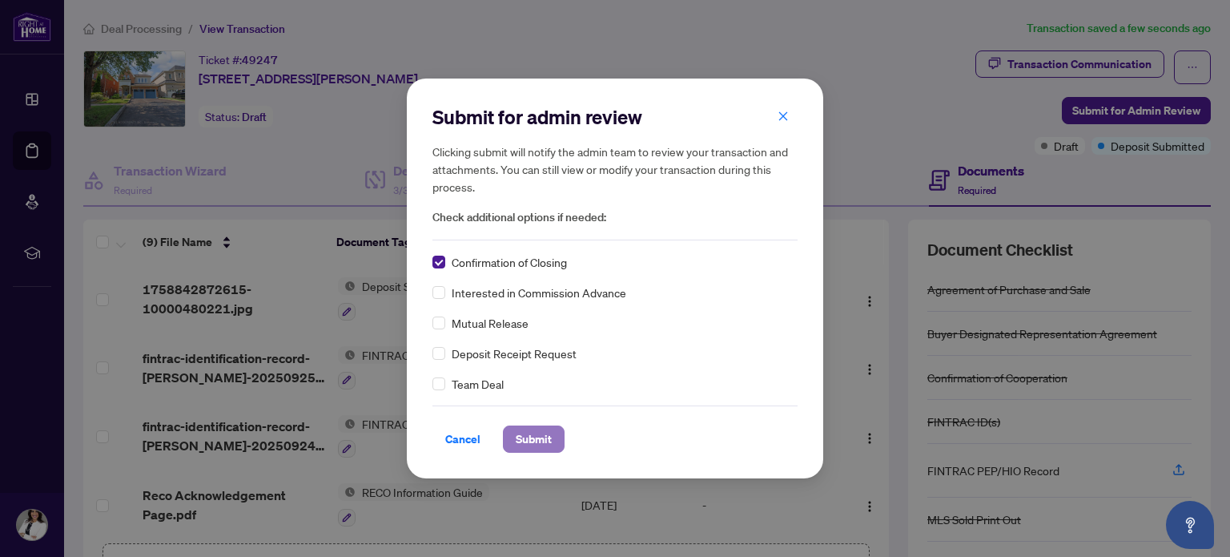
click at [541, 436] on span "Submit" at bounding box center [534, 439] width 36 height 26
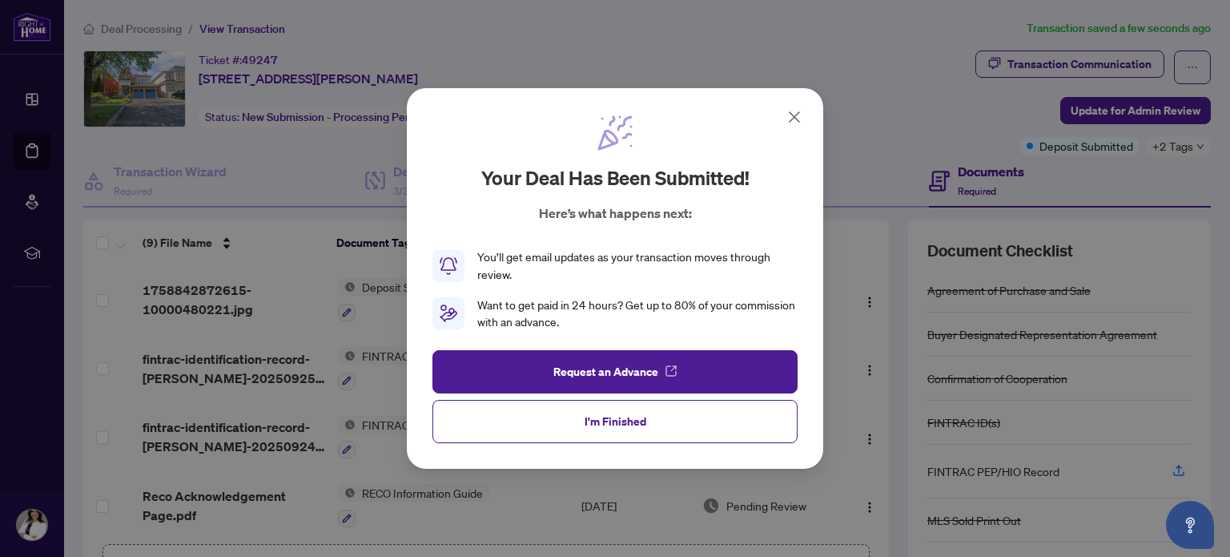
click at [794, 120] on icon at bounding box center [794, 116] width 19 height 19
